Goal: Find specific page/section: Find specific page/section

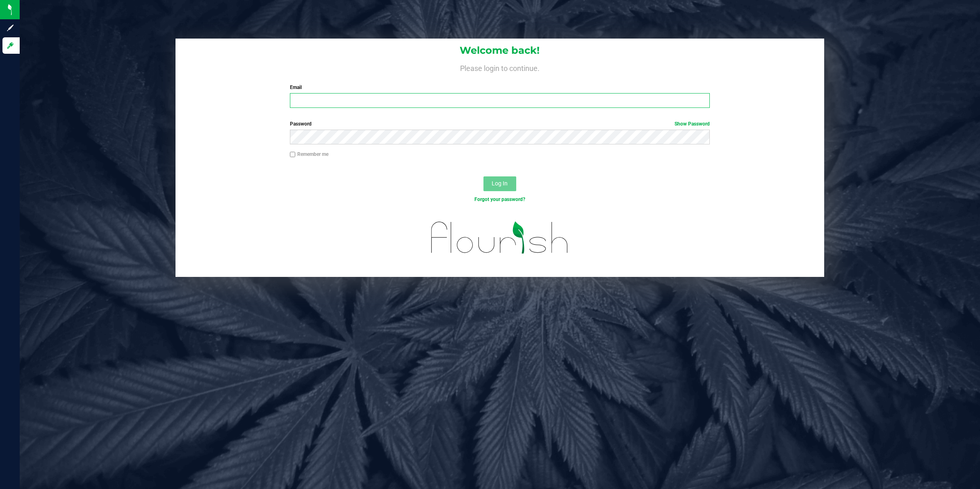
type input "[PERSON_NAME][EMAIL_ADDRESS][DOMAIN_NAME]"
click at [504, 183] on span "Log In" at bounding box center [500, 183] width 16 height 7
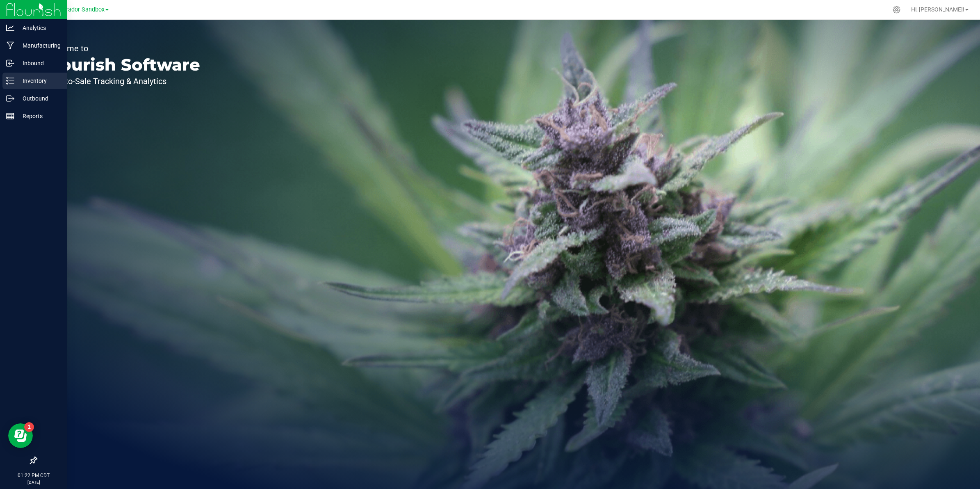
click at [33, 74] on div "Inventory" at bounding box center [34, 81] width 65 height 16
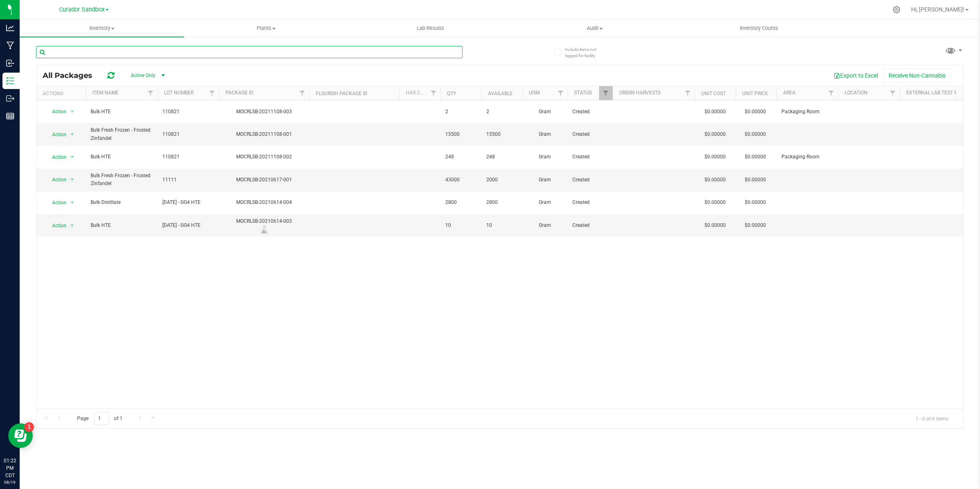
click at [105, 50] on input "text" at bounding box center [249, 52] width 427 height 12
paste input "1A40C0300002906000169251"
type input "1A40C0300002906000169251"
click at [87, 9] on span "Curador Sandbox" at bounding box center [82, 9] width 46 height 7
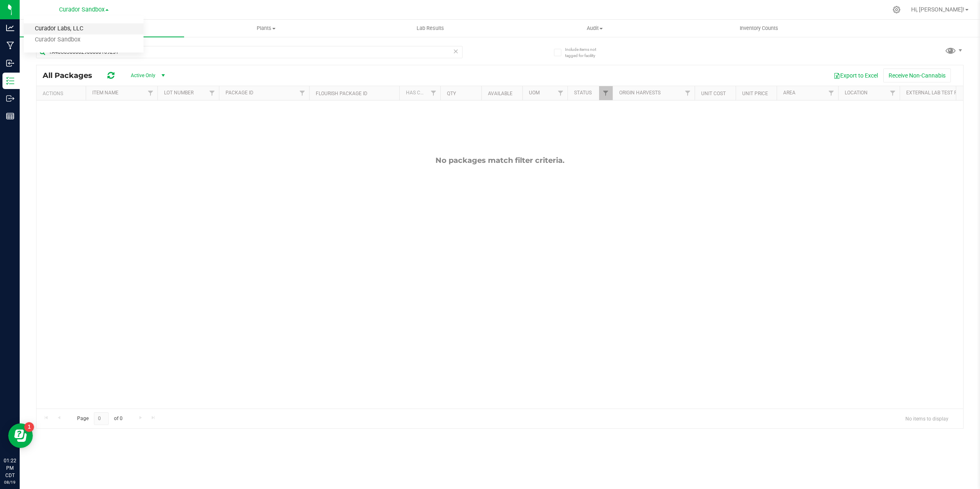
drag, startPoint x: 79, startPoint y: 34, endPoint x: 80, endPoint y: 29, distance: 4.8
click at [80, 29] on link "Curador Labs, LLC" at bounding box center [84, 28] width 120 height 11
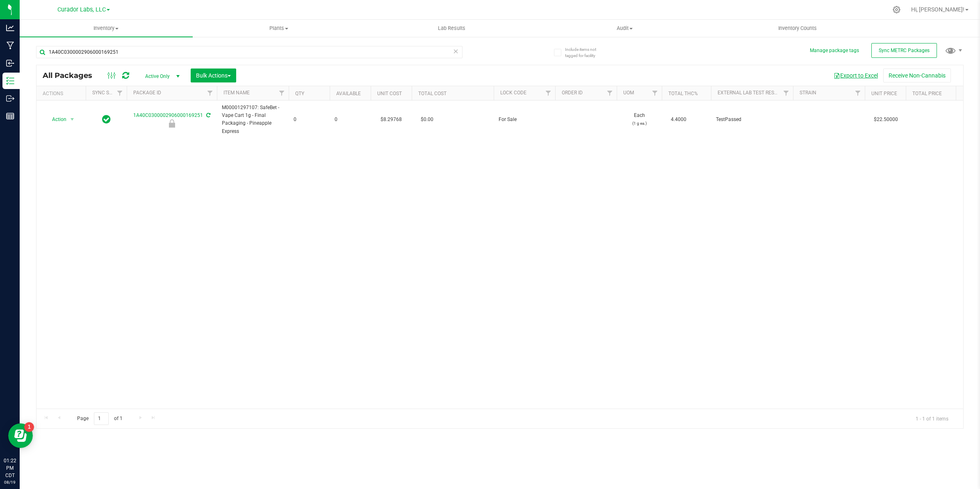
click at [854, 76] on button "Export to Excel" at bounding box center [856, 76] width 55 height 14
click at [119, 53] on input "1A40C0300002906000169251" at bounding box center [249, 52] width 427 height 12
paste input "59729"
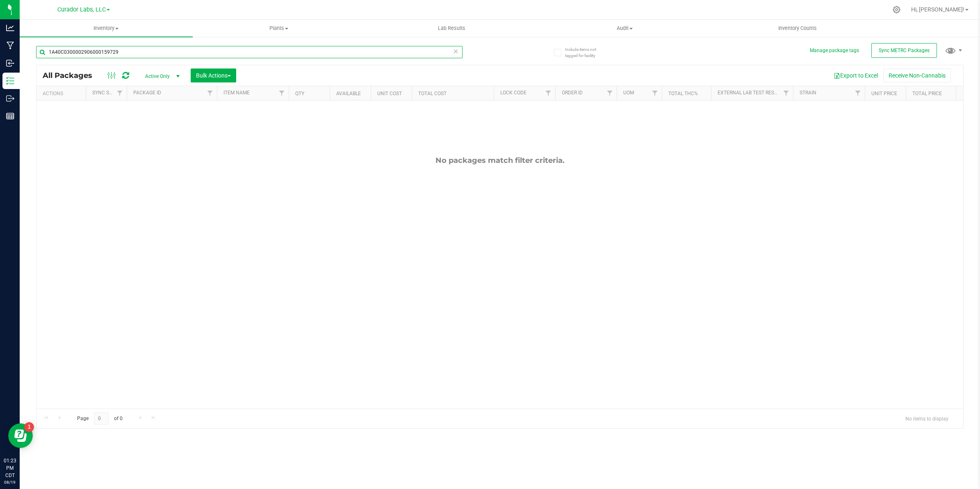
type input "1A40C0300002906000159729"
click at [148, 73] on span "Active Only" at bounding box center [160, 76] width 45 height 11
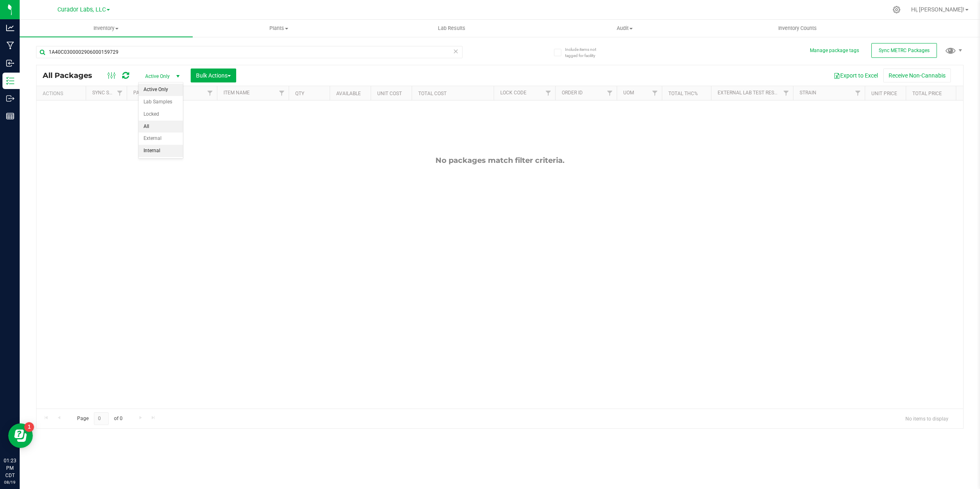
click at [148, 126] on li "All" at bounding box center [161, 127] width 44 height 12
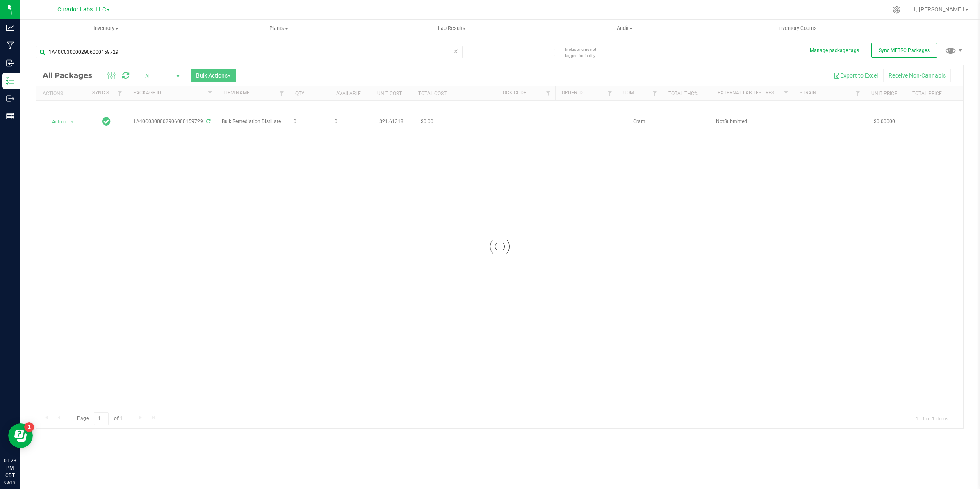
drag, startPoint x: 208, startPoint y: 403, endPoint x: 265, endPoint y: 407, distance: 57.6
click at [308, 414] on div at bounding box center [500, 246] width 927 height 363
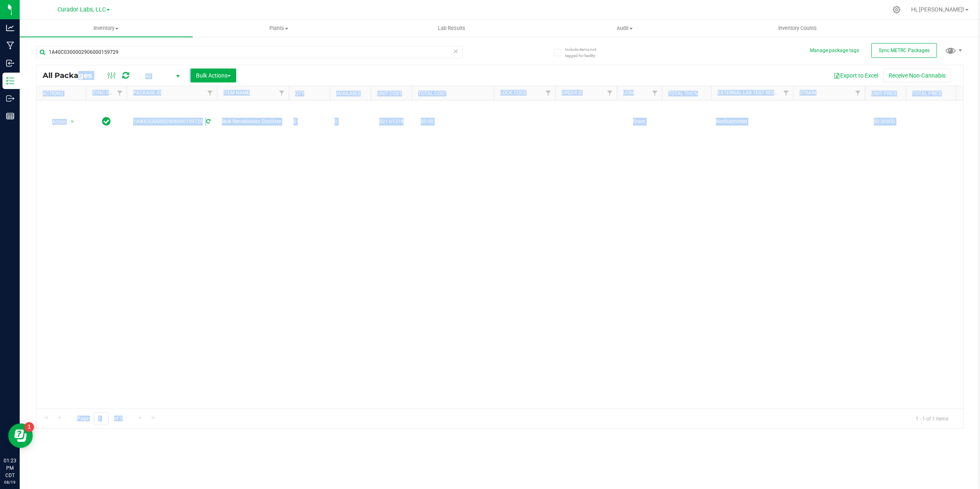
drag, startPoint x: 233, startPoint y: 404, endPoint x: 284, endPoint y: 409, distance: 51.5
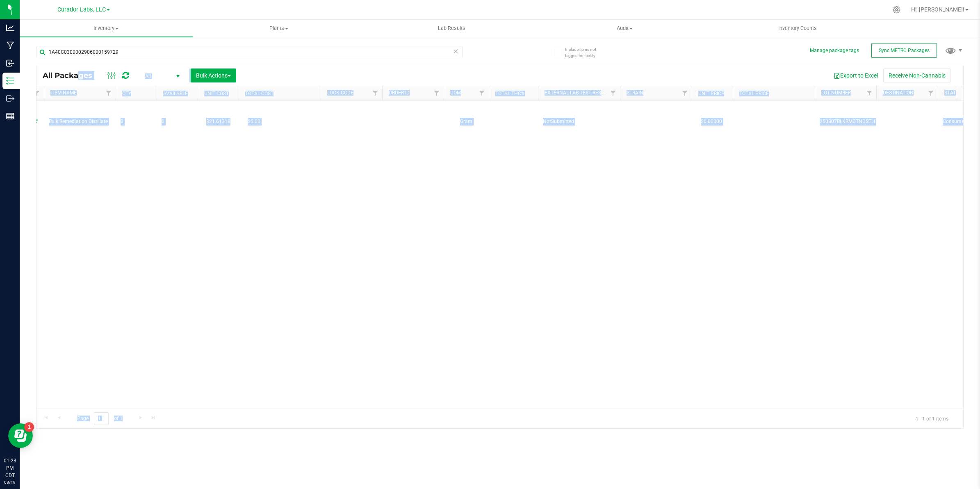
scroll to position [0, 288]
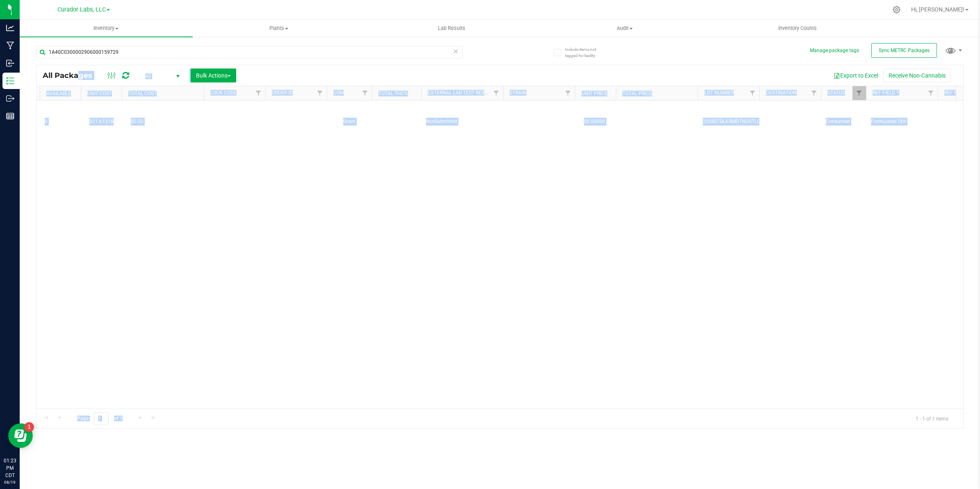
drag, startPoint x: 946, startPoint y: 275, endPoint x: 934, endPoint y: 278, distance: 11.4
click at [944, 277] on div "Action Action Adjust qty Edit attributes Global inventory Package audit log Pri…" at bounding box center [500, 254] width 927 height 308
click at [788, 223] on div "Action Action Adjust qty Edit attributes Global inventory Package audit log Pri…" at bounding box center [500, 254] width 927 height 308
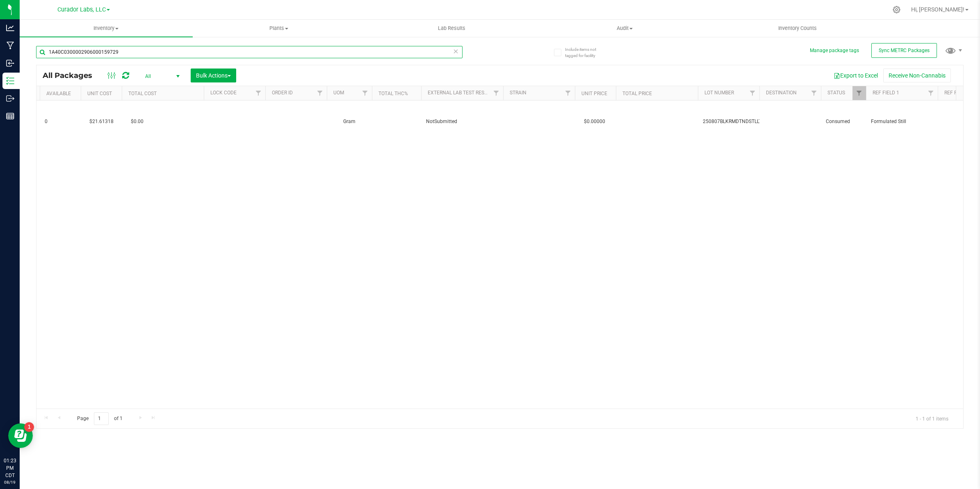
click at [130, 52] on input "1A40C0300002906000159729" at bounding box center [249, 52] width 427 height 12
paste input "57"
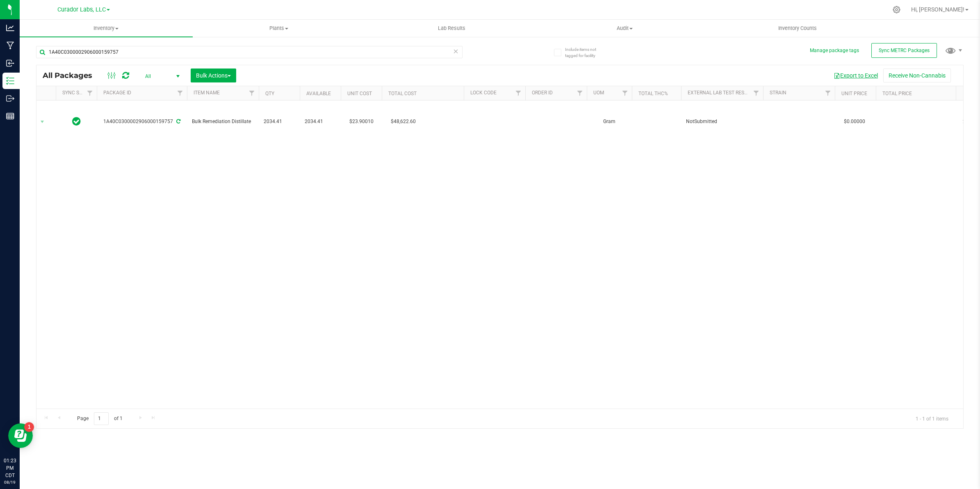
click at [852, 74] on button "Export to Excel" at bounding box center [856, 76] width 55 height 14
click at [129, 51] on input "1A40C0300002906000159757" at bounding box center [249, 52] width 427 height 12
paste input "29"
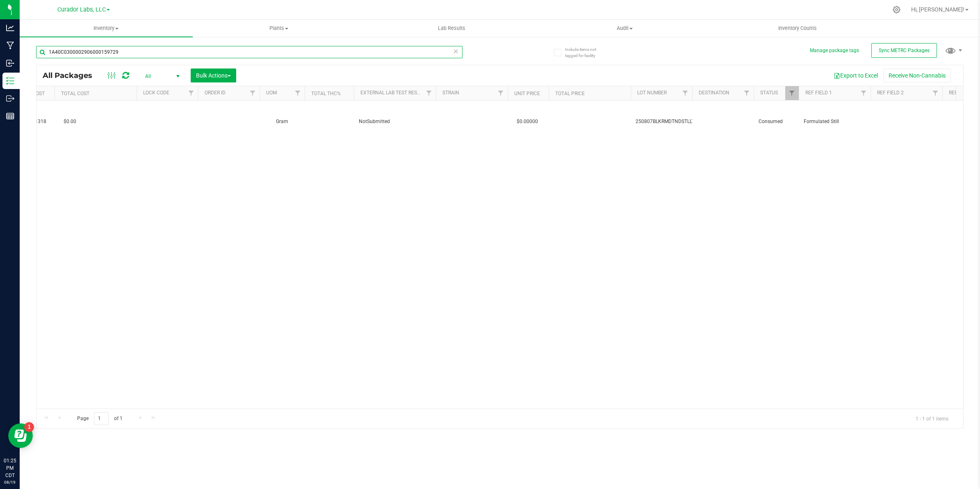
scroll to position [0, 363]
click at [851, 74] on button "Export to Excel" at bounding box center [856, 76] width 55 height 14
click at [126, 50] on input "1A40C0300002906000159729" at bounding box center [249, 52] width 427 height 12
click at [125, 50] on input "1A40C0300002906000159729" at bounding box center [249, 52] width 427 height 12
paste input "658"
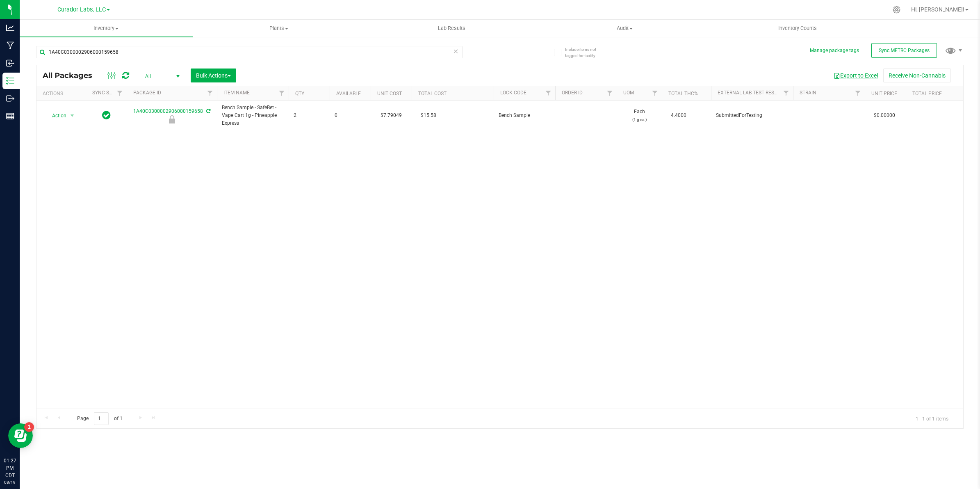
click at [848, 75] on button "Export to Excel" at bounding box center [856, 76] width 55 height 14
click at [123, 50] on input "1A40C0300002906000159658" at bounding box center [249, 52] width 427 height 12
paste input "21"
type input "1A40C0300002906000159621"
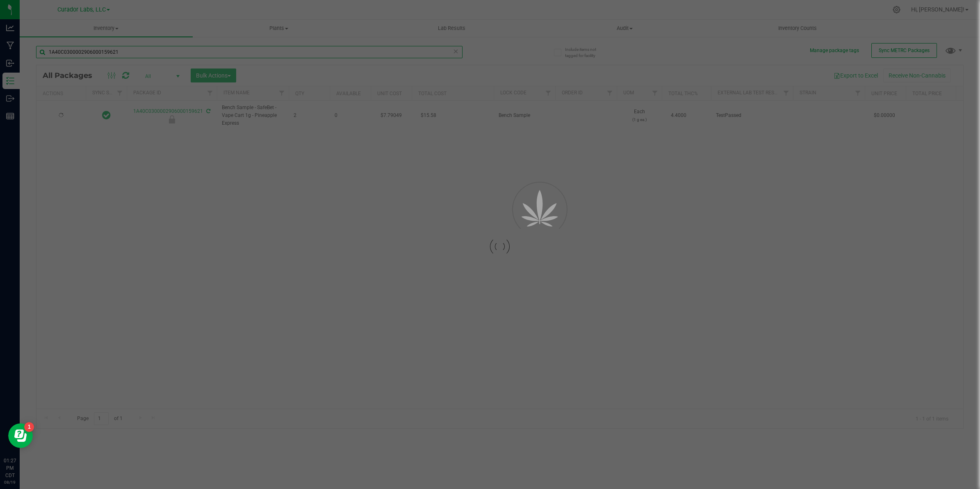
type input "[DATE]"
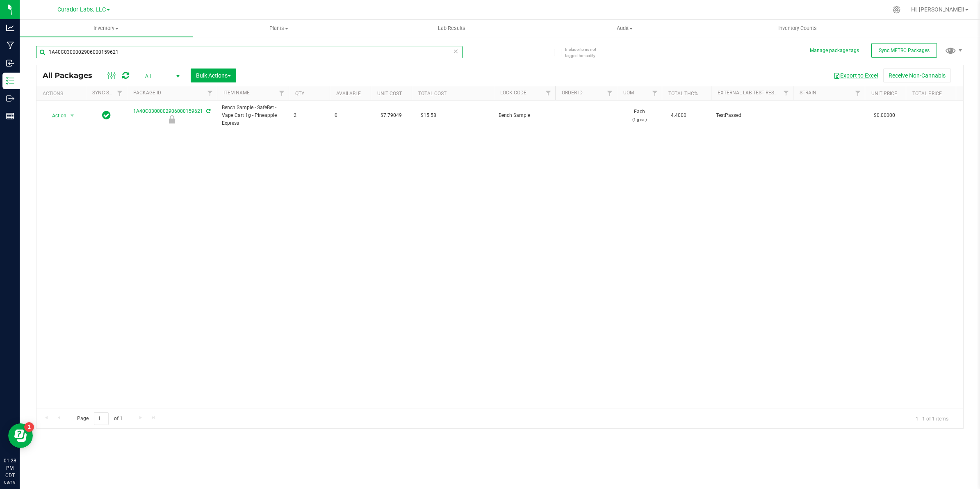
type input "1A40C0300002906000159621"
click at [850, 76] on button "Export to Excel" at bounding box center [856, 76] width 55 height 14
drag, startPoint x: 582, startPoint y: 212, endPoint x: 559, endPoint y: 214, distance: 23.0
click at [582, 212] on div "Action Action Edit attributes Global inventory Package audit log Print package …" at bounding box center [500, 254] width 927 height 308
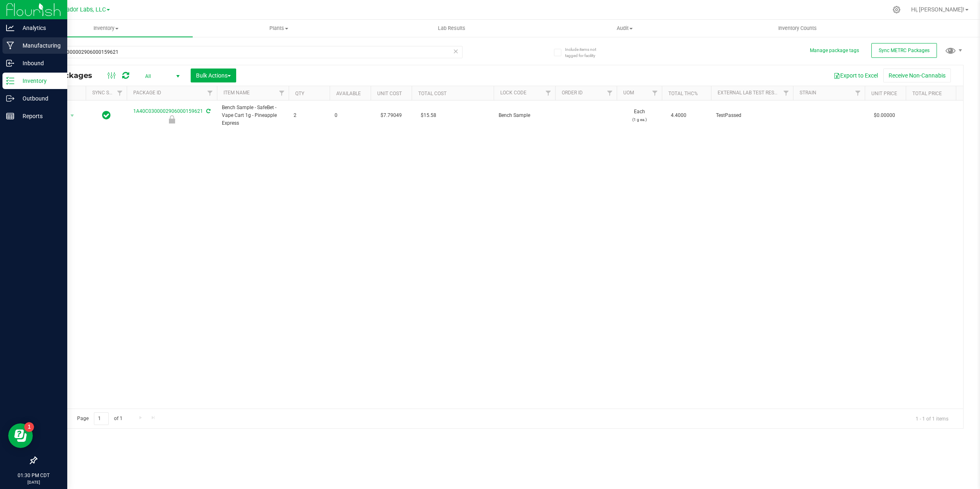
click at [41, 43] on p "Manufacturing" at bounding box center [38, 46] width 49 height 10
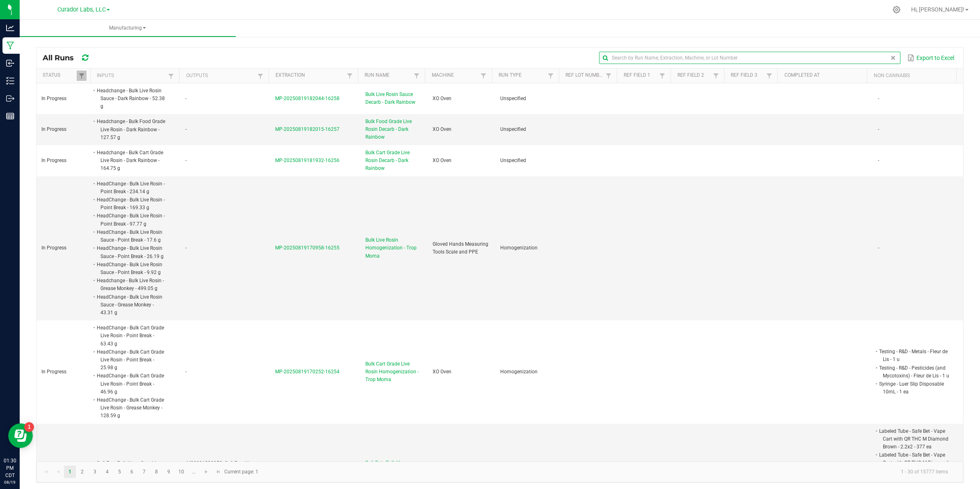
click at [868, 59] on input "text" at bounding box center [749, 58] width 301 height 12
paste input "Bulk Remediation Distillate"
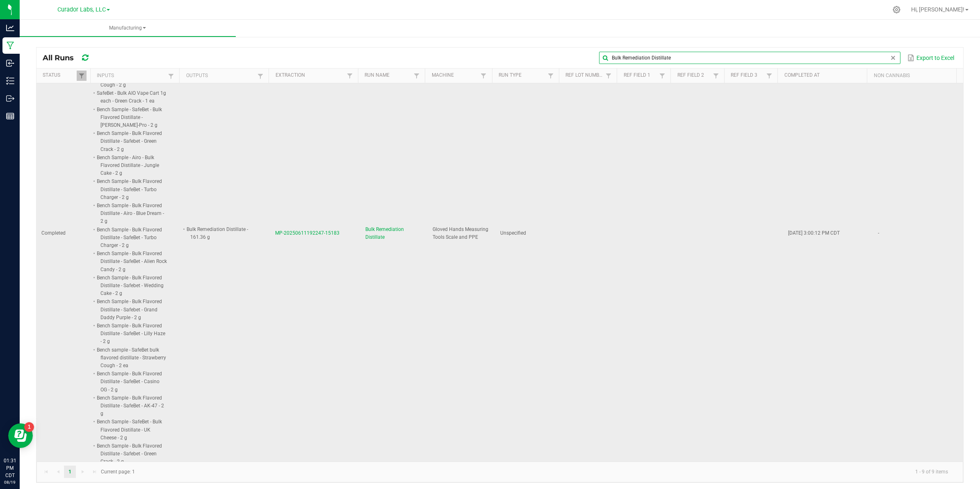
scroll to position [1742, 0]
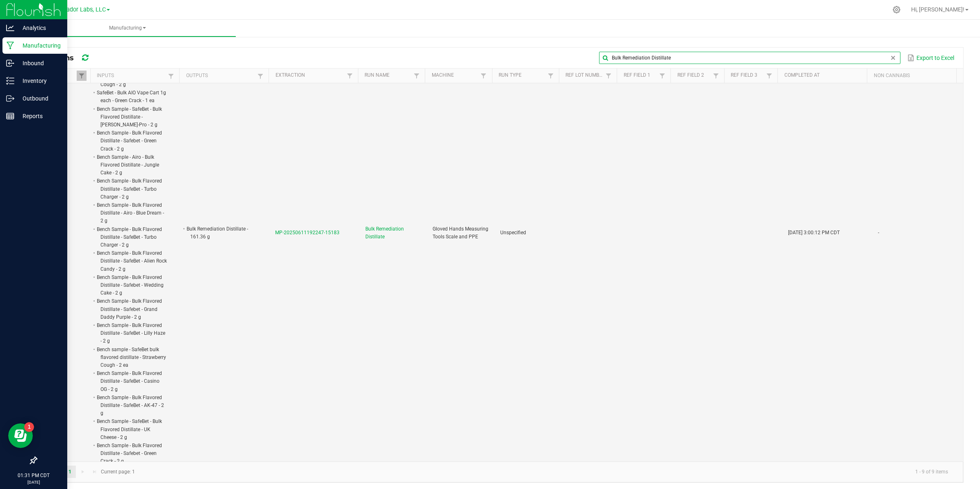
type input "Bulk Remediation Distillate"
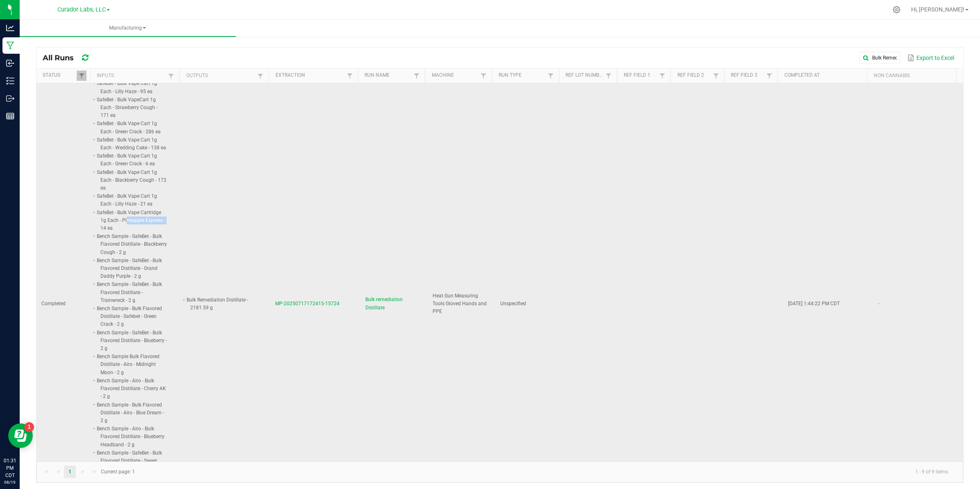
scroll to position [358, 0]
drag, startPoint x: 124, startPoint y: 203, endPoint x: 111, endPoint y: 214, distance: 16.7
click at [111, 214] on li "SafeBet - Bulk Vape Cartridge 1g Each - Pineapple Express - 14 ea" at bounding box center [131, 221] width 71 height 24
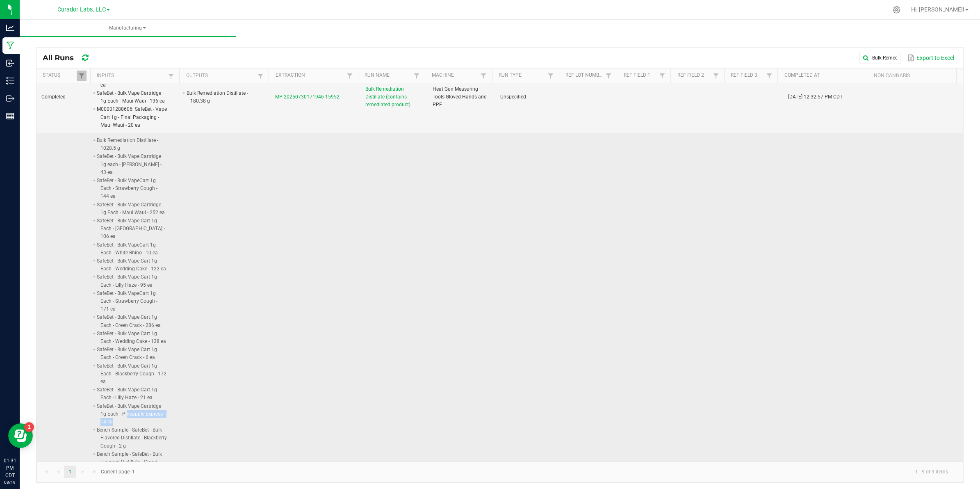
scroll to position [0, 0]
